Goal: Information Seeking & Learning: Learn about a topic

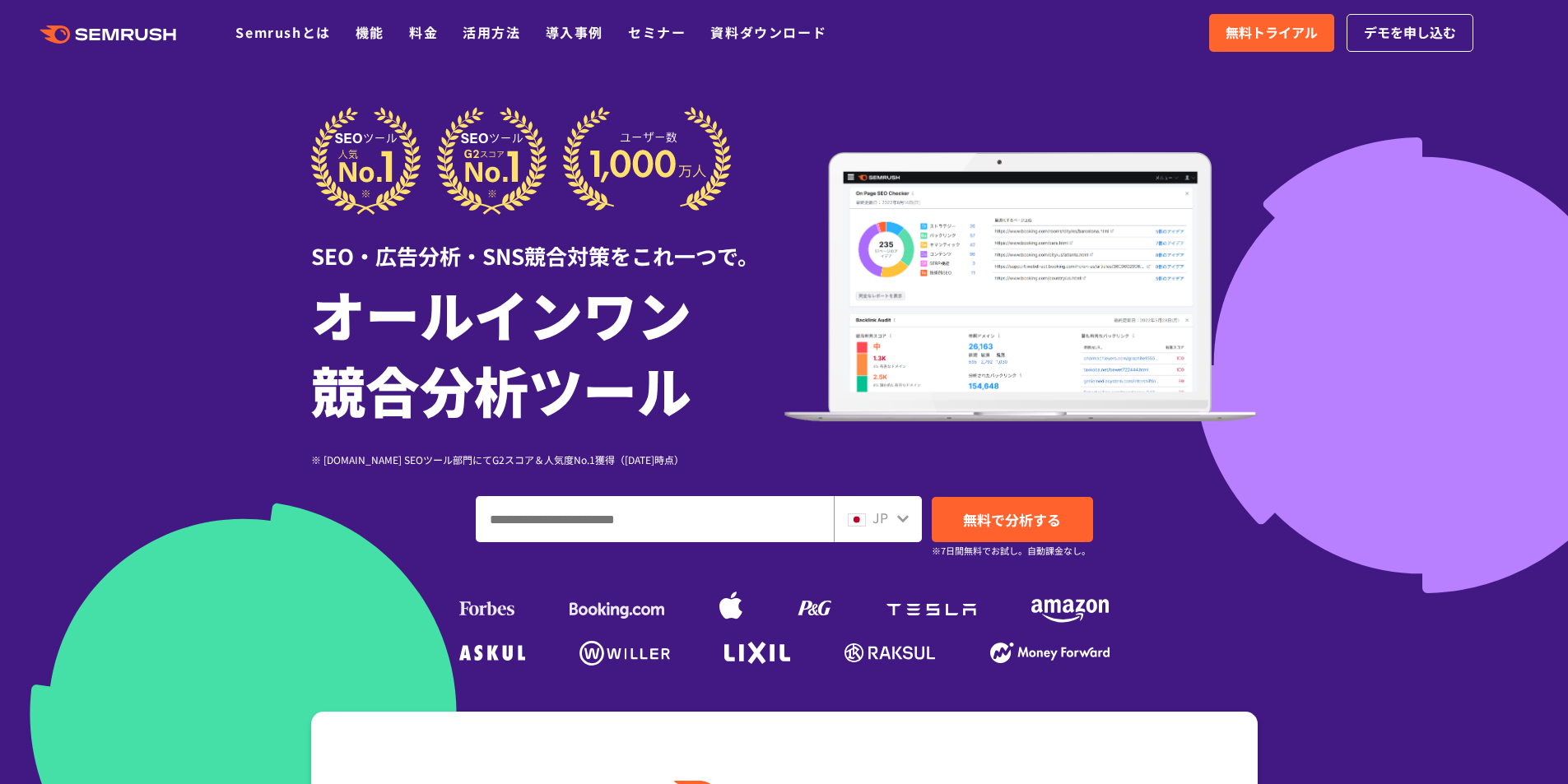
click at [800, 512] on icon at bounding box center [903, 519] width 12 height 8
click at [800, 512] on span "JP" at bounding box center [880, 518] width 15 height 20
click at [800, 512] on div "JP" at bounding box center [878, 519] width 89 height 46
drag, startPoint x: 1349, startPoint y: 313, endPoint x: 1304, endPoint y: 130, distance: 188.5
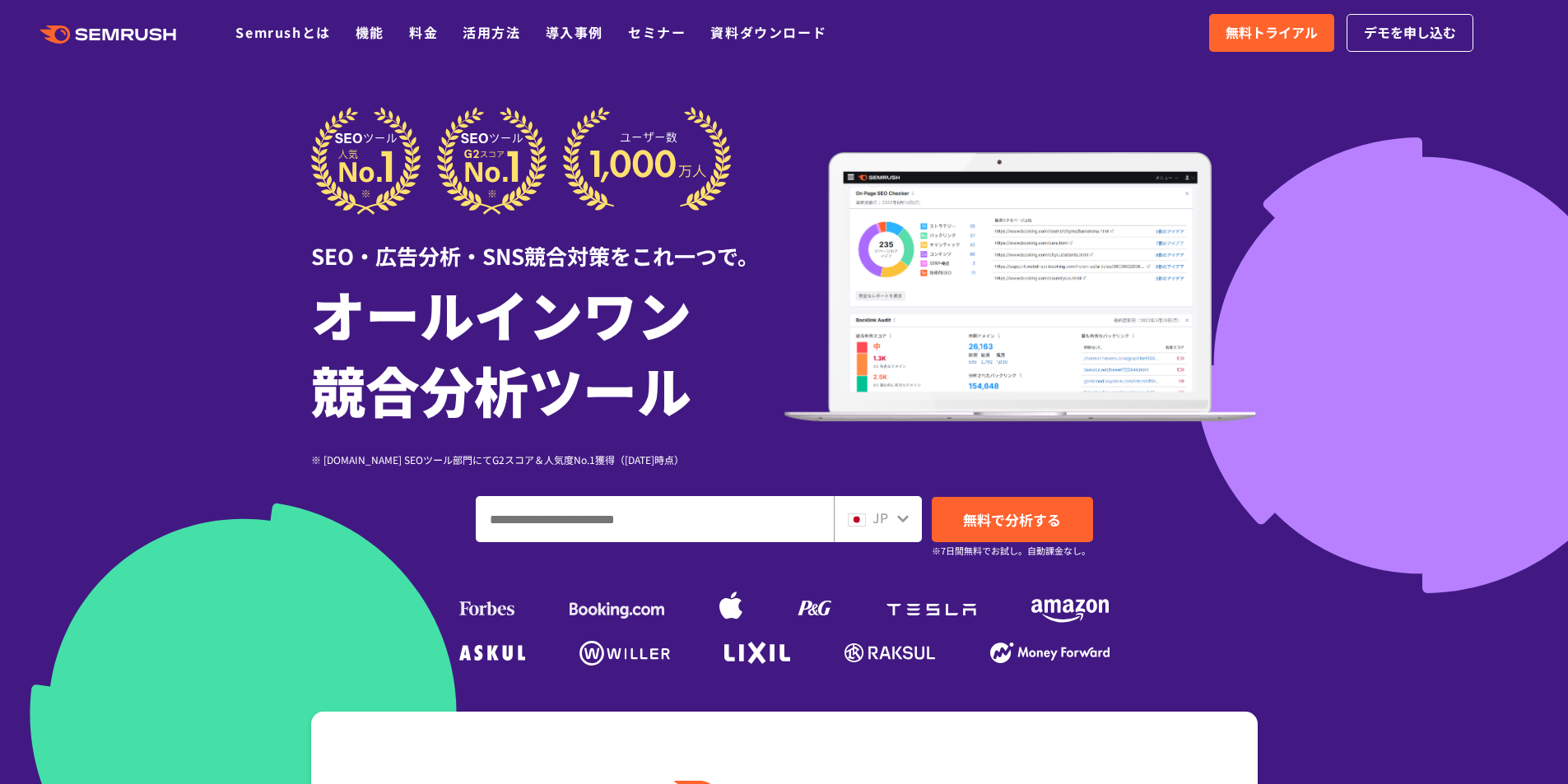
click at [800, 130] on div at bounding box center [784, 459] width 1568 height 918
click at [800, 511] on div "JP" at bounding box center [873, 518] width 53 height 21
click at [800, 512] on icon at bounding box center [903, 519] width 12 height 8
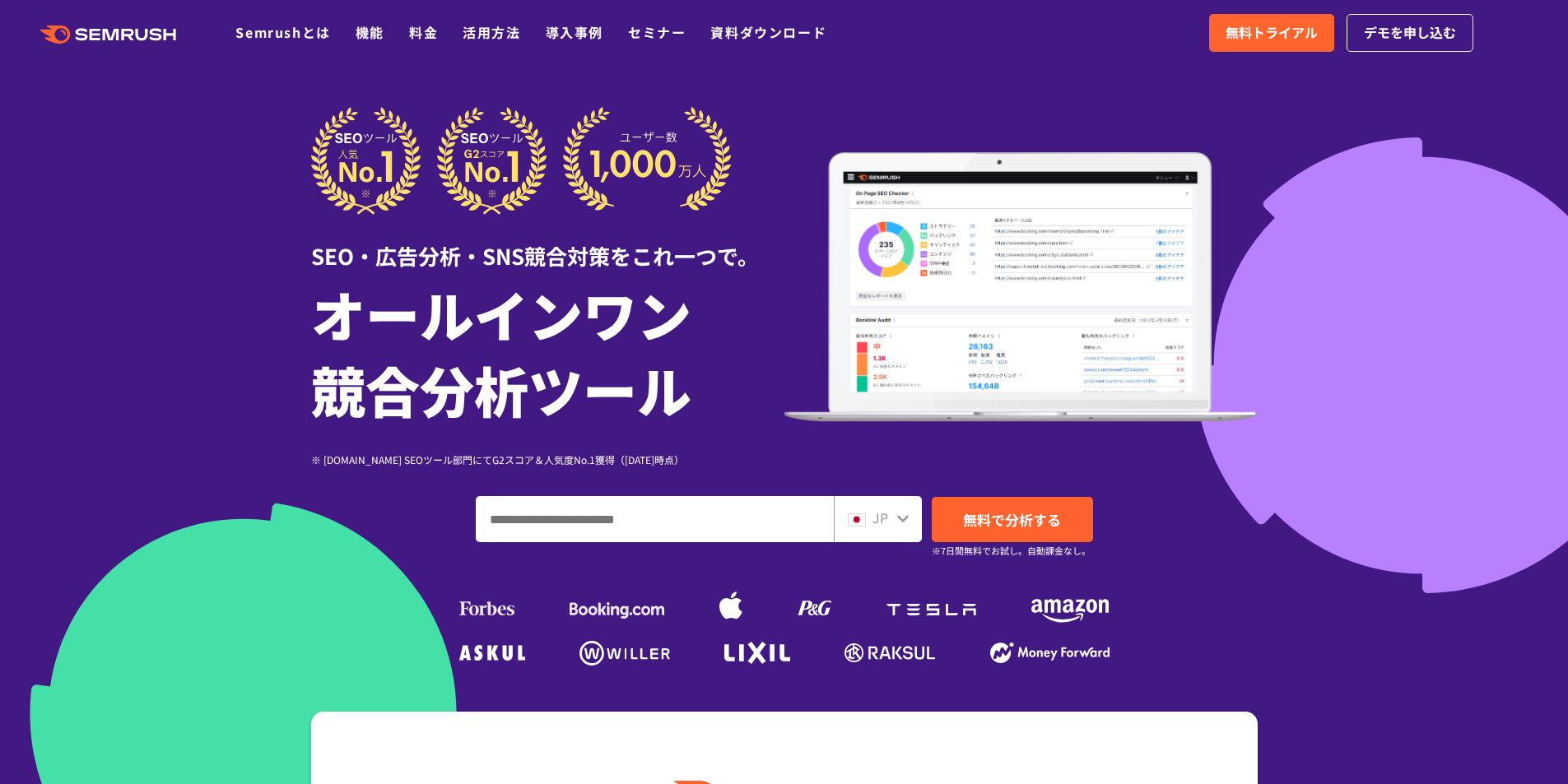
click at [800, 512] on icon at bounding box center [903, 518] width 13 height 13
drag, startPoint x: 899, startPoint y: 516, endPoint x: 955, endPoint y: 521, distance: 56.2
click at [800, 512] on icon at bounding box center [903, 518] width 13 height 13
click at [800, 512] on link "無料で分析する" at bounding box center [1013, 519] width 162 height 45
click at [590, 512] on input "ドメイン、キーワードまたはURLを入力してください" at bounding box center [654, 519] width 356 height 44
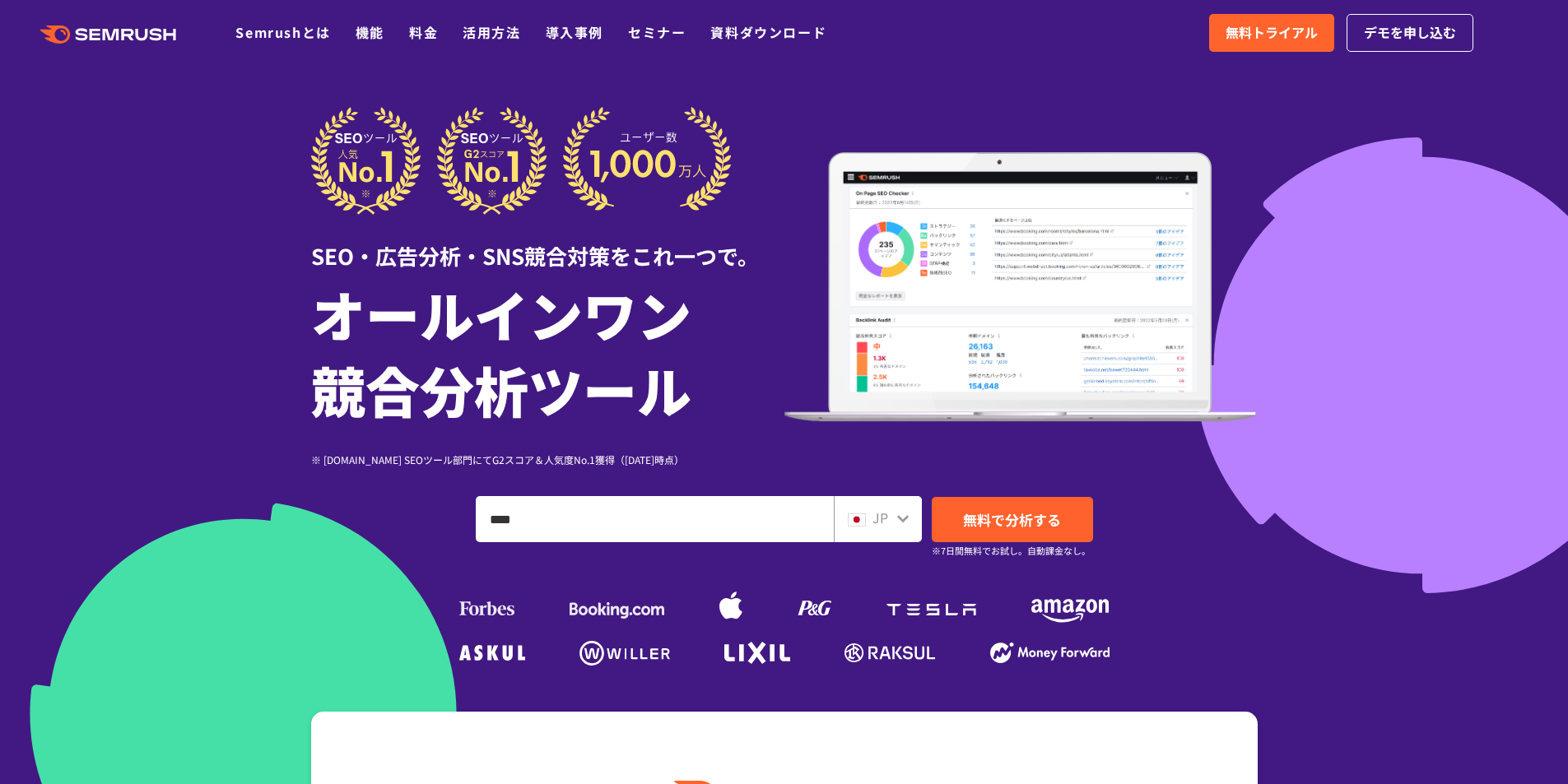
type input "****"
click at [800, 512] on span "無料で分析する" at bounding box center [1012, 519] width 98 height 20
drag, startPoint x: 665, startPoint y: 11, endPoint x: 631, endPoint y: 0, distance: 35.7
click at [663, 10] on div ".cls {fill: #FF642D;} .cls {fill: #FF642D;} Semrushとは 機能 料金 活用方法 導入事例 セミナー 資料ダウ…" at bounding box center [784, 33] width 1568 height 49
